Goal: Transaction & Acquisition: Purchase product/service

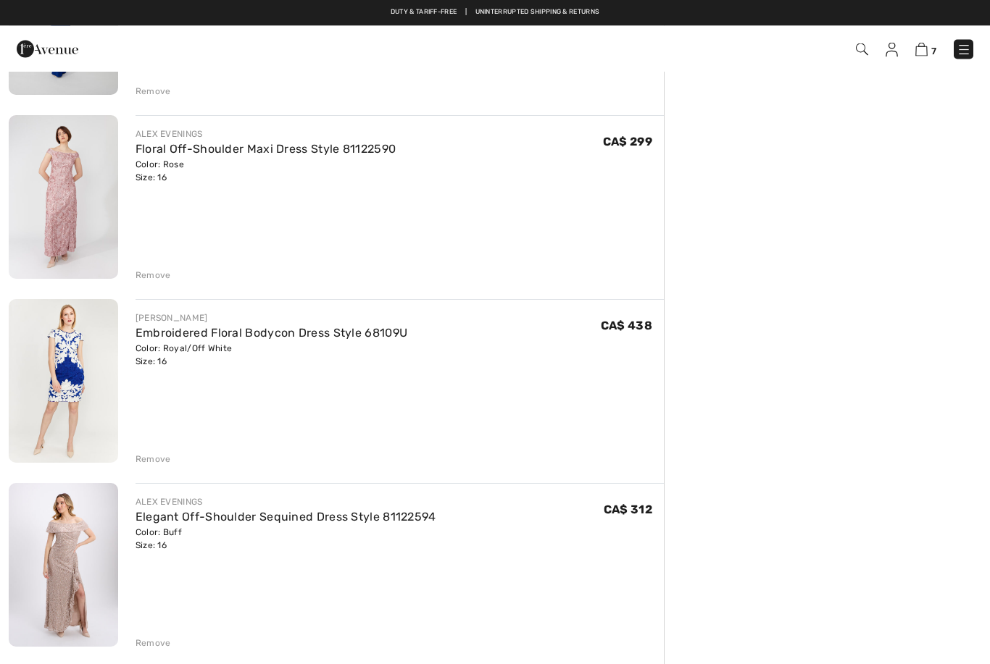
scroll to position [770, 0]
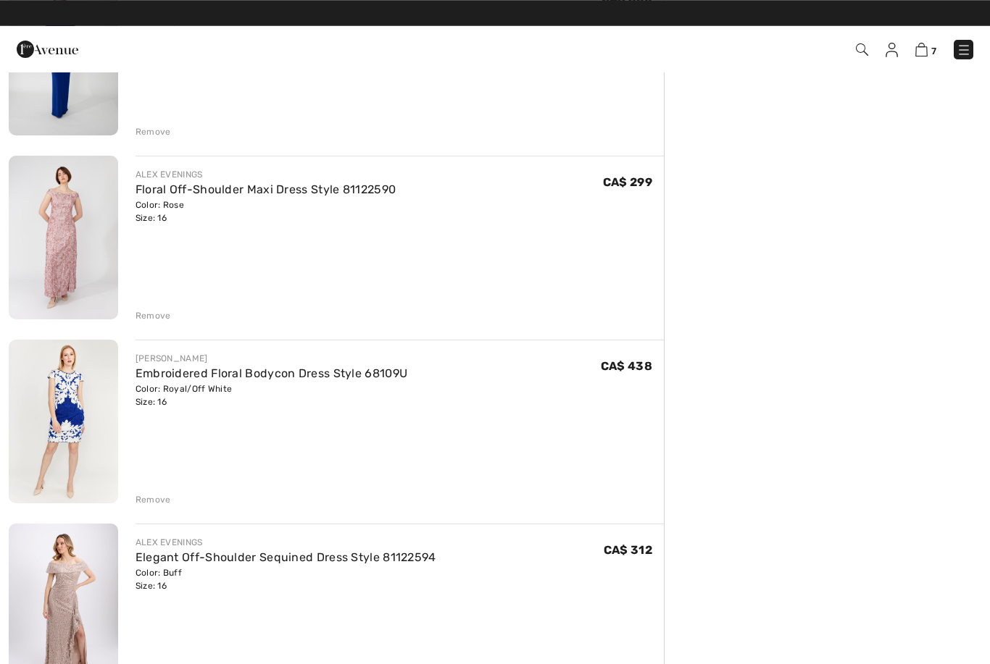
click at [321, 196] on link "Floral Off-Shoulder Maxi Dress Style 81122590" at bounding box center [265, 190] width 261 height 14
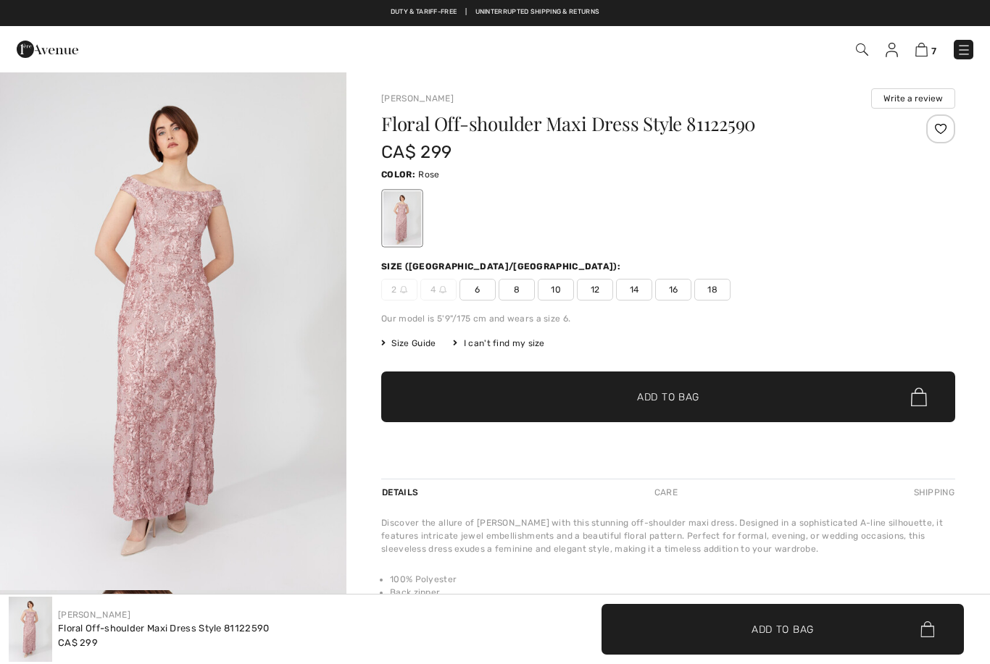
checkbox input "true"
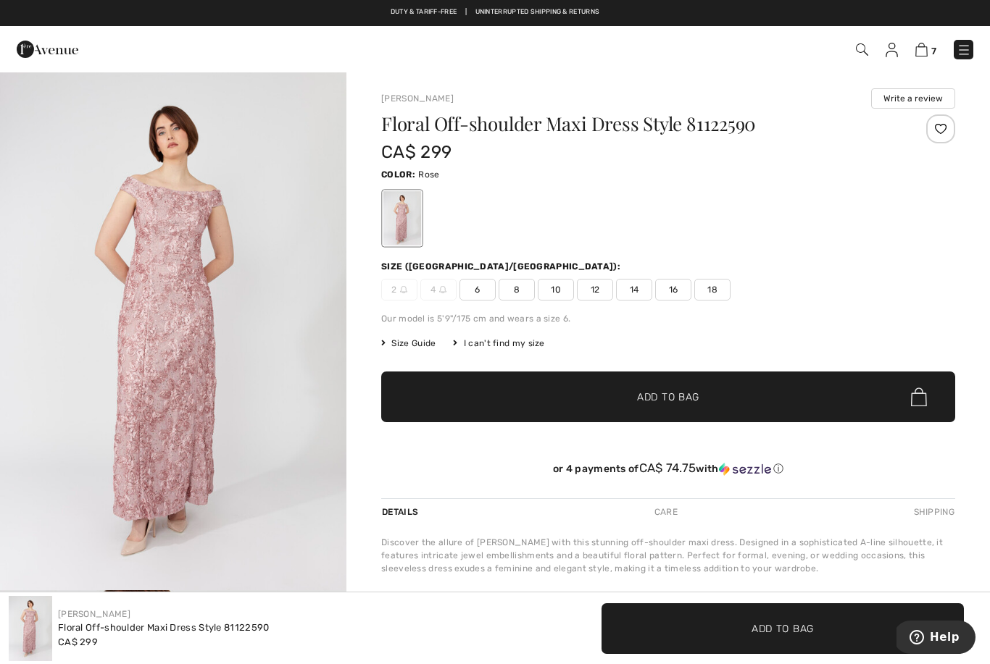
click at [568, 132] on h1 "Floral Off-shoulder Maxi Dress Style 81122590" at bounding box center [620, 123] width 478 height 19
click at [572, 114] on h1 "Floral Off-shoulder Maxi Dress Style 81122590" at bounding box center [620, 123] width 478 height 19
click at [419, 125] on h1 "Floral Off-shoulder Maxi Dress Style 81122590" at bounding box center [620, 123] width 478 height 19
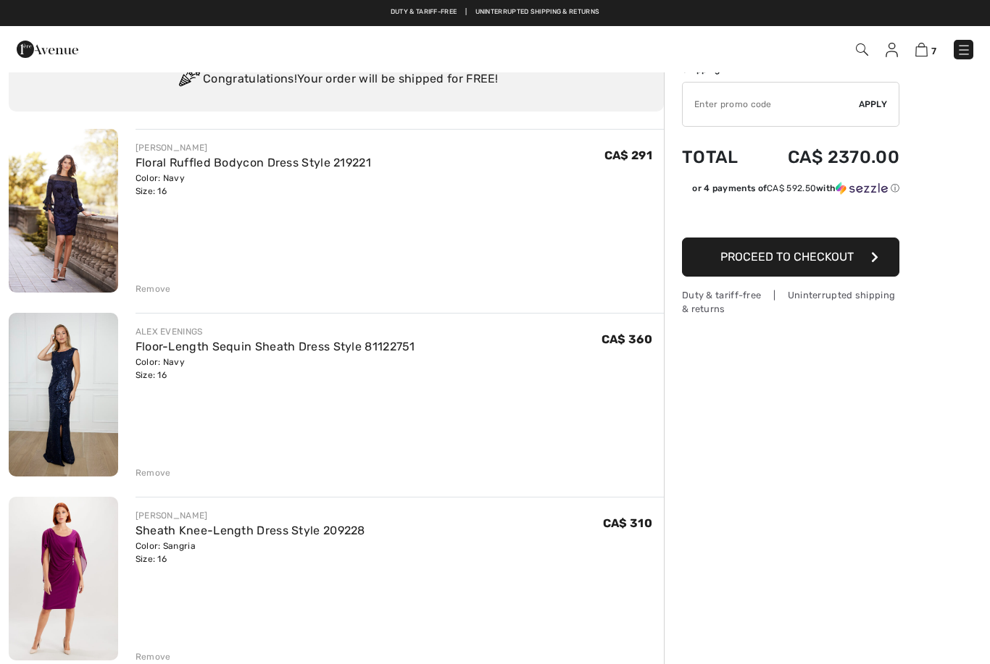
scroll to position [42, 0]
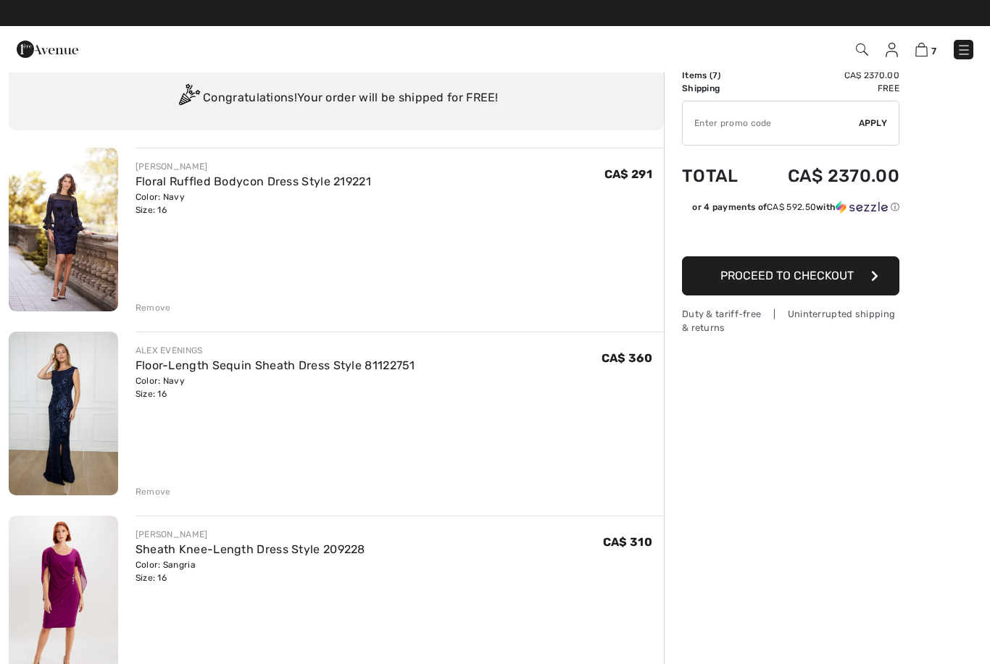
click at [285, 361] on link "Floor-Length Sequin Sheath Dress Style 81122751" at bounding box center [275, 366] width 280 height 14
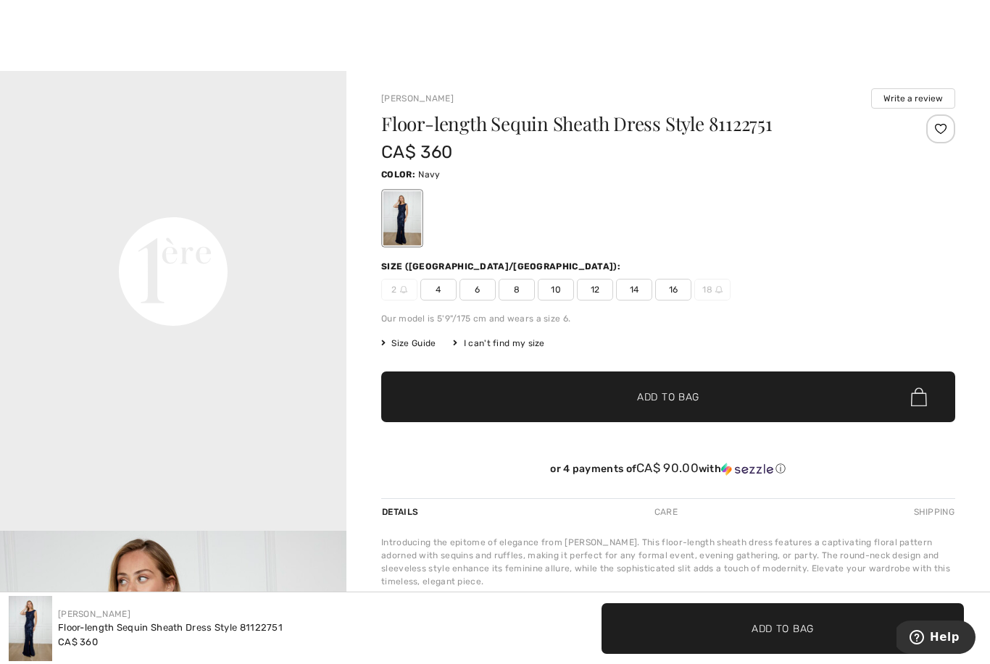
scroll to position [1099, 0]
